Goal: Task Accomplishment & Management: Use online tool/utility

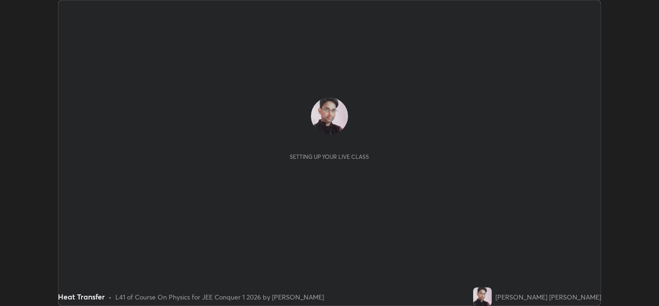
scroll to position [305, 659]
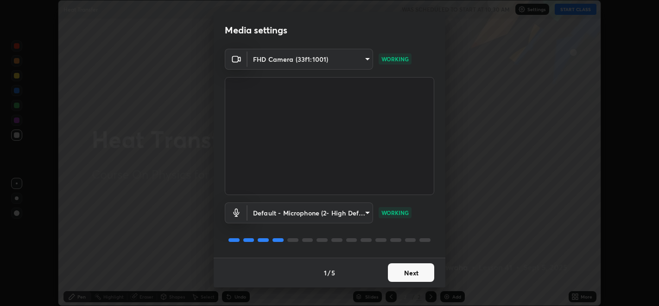
click at [415, 272] on button "Next" at bounding box center [411, 272] width 46 height 19
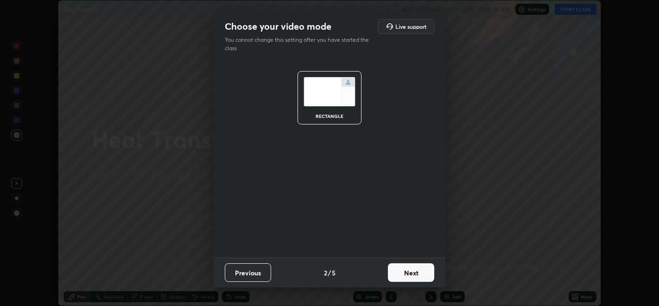
click at [421, 272] on button "Next" at bounding box center [411, 272] width 46 height 19
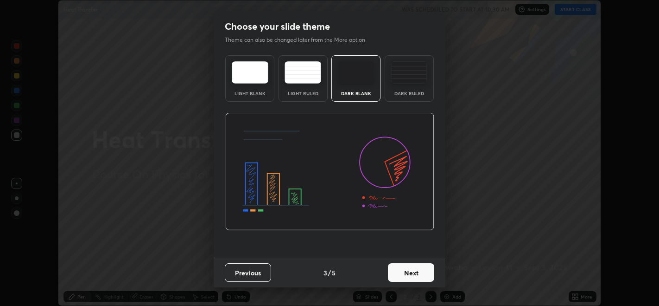
click at [426, 273] on button "Next" at bounding box center [411, 272] width 46 height 19
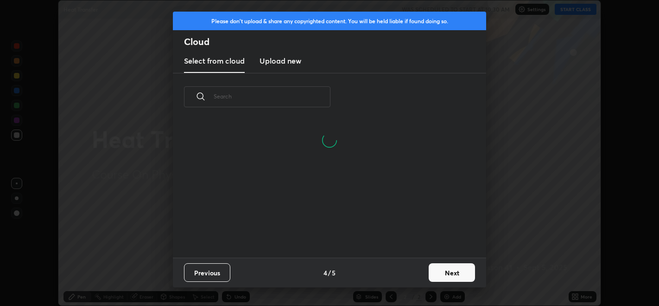
click at [456, 274] on button "Next" at bounding box center [452, 272] width 46 height 19
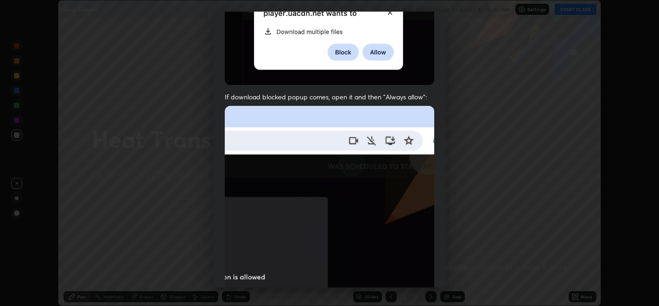
scroll to position [188, 0]
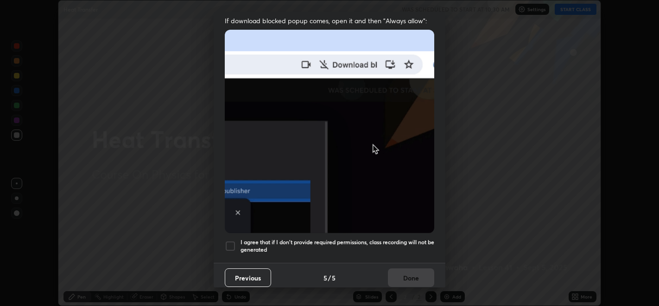
click at [234, 244] on div at bounding box center [230, 245] width 11 height 11
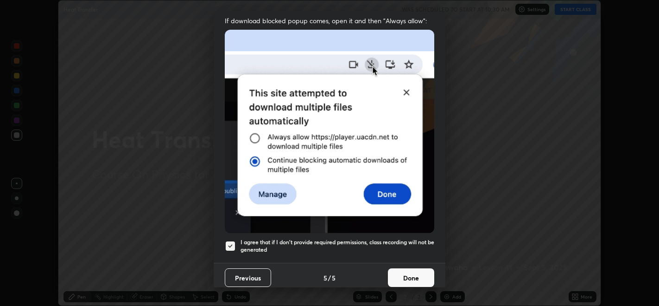
click at [412, 269] on button "Done" at bounding box center [411, 277] width 46 height 19
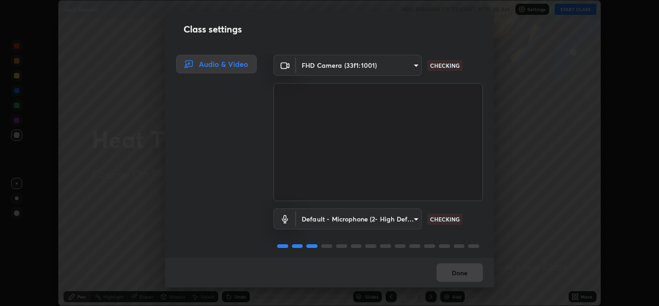
scroll to position [8, 0]
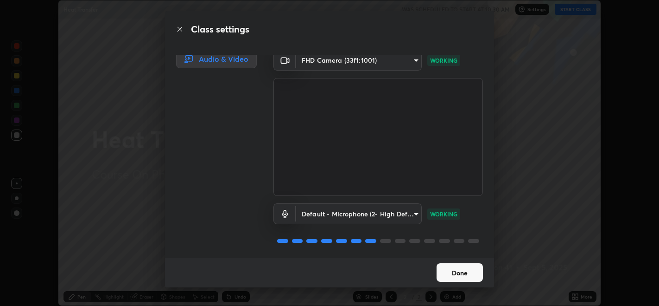
click at [465, 273] on button "Done" at bounding box center [460, 272] width 46 height 19
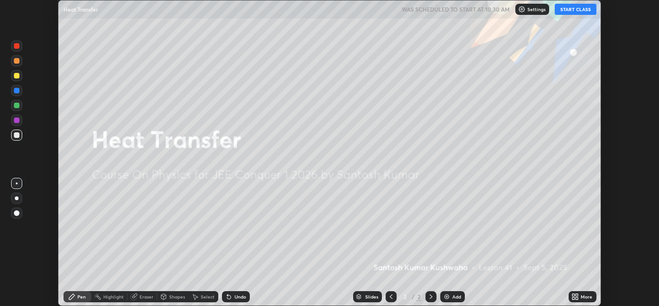
click at [583, 12] on button "START CLASS" at bounding box center [576, 9] width 42 height 11
click at [651, 125] on div "Setting up your live class" at bounding box center [329, 153] width 659 height 306
